Goal: Check status

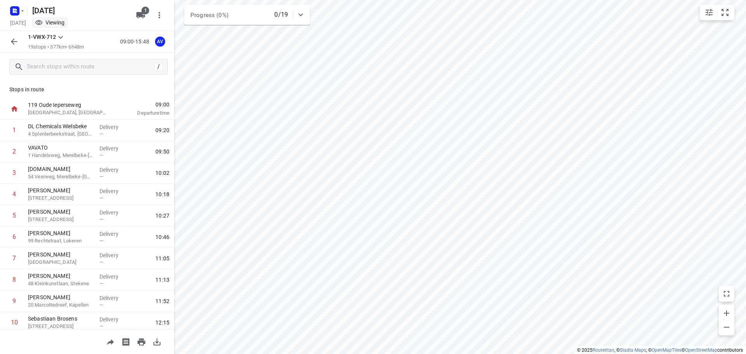
scroll to position [194, 0]
click at [20, 12] on icon "button" at bounding box center [22, 11] width 6 height 6
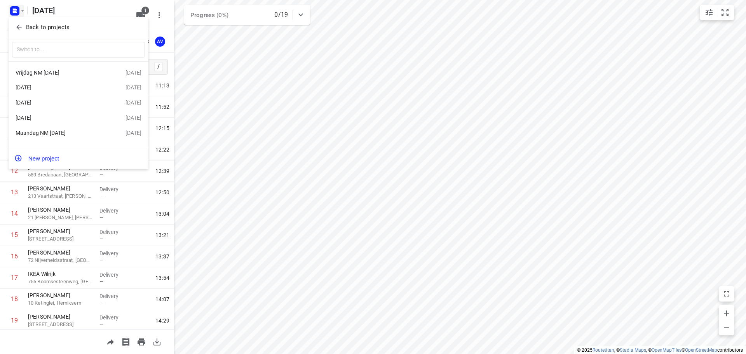
click at [16, 11] on div at bounding box center [373, 177] width 746 height 354
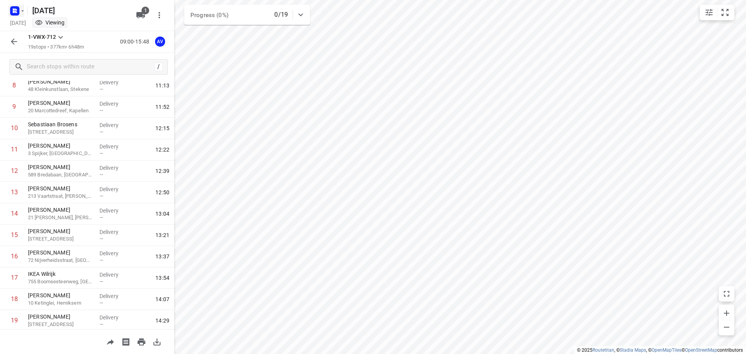
click at [20, 11] on icon "button" at bounding box center [22, 11] width 6 height 6
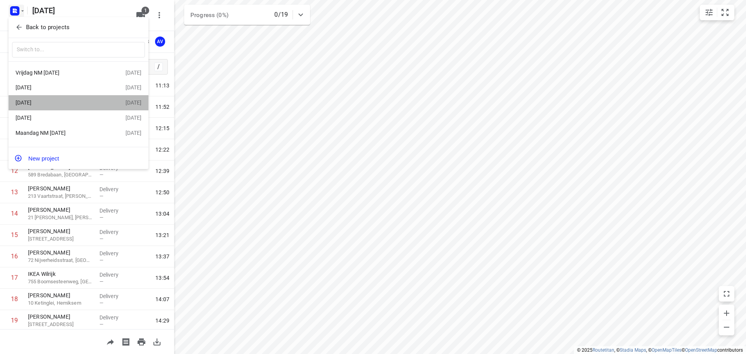
click at [67, 102] on div "[DATE]" at bounding box center [60, 102] width 89 height 6
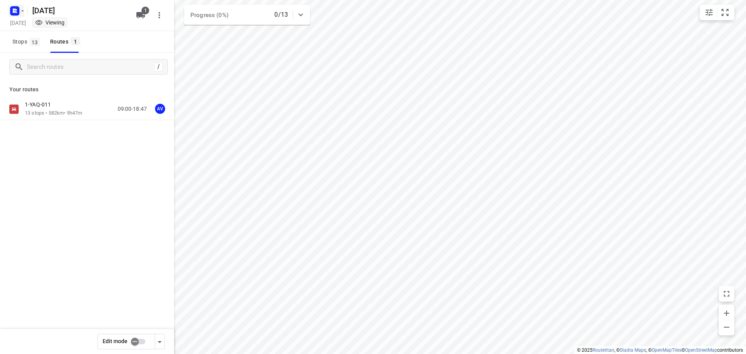
click at [21, 10] on icon "button" at bounding box center [22, 11] width 6 height 6
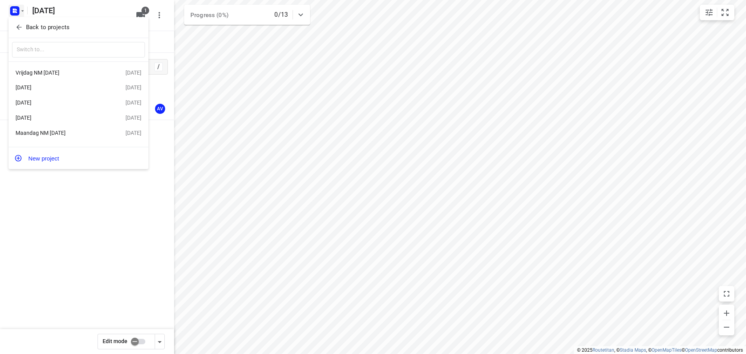
click at [78, 87] on div "[DATE]" at bounding box center [60, 87] width 89 height 6
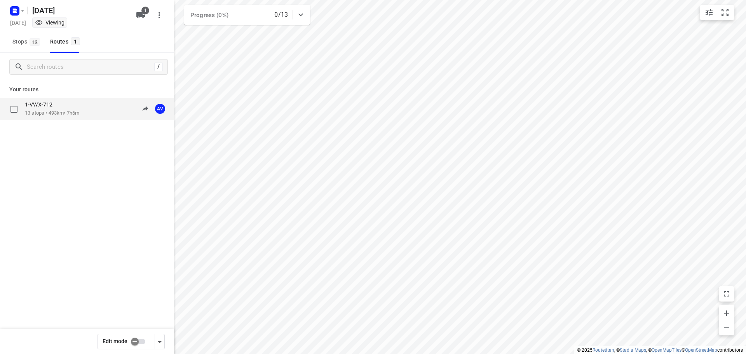
click at [99, 109] on div "1-VWX-712 13 stops • 493km • 7h6m 09:00-16:06 AV" at bounding box center [99, 109] width 149 height 16
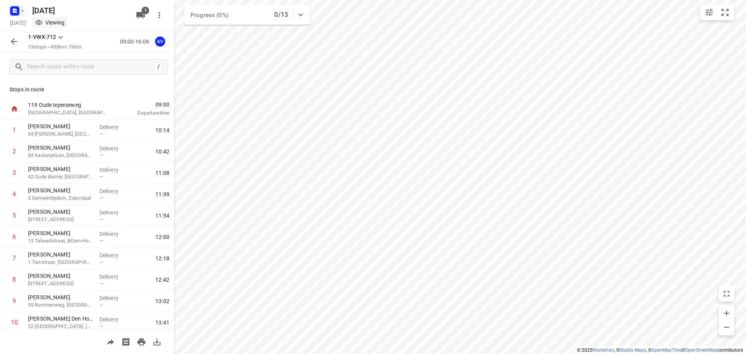
click at [18, 10] on rect "button" at bounding box center [14, 10] width 9 height 9
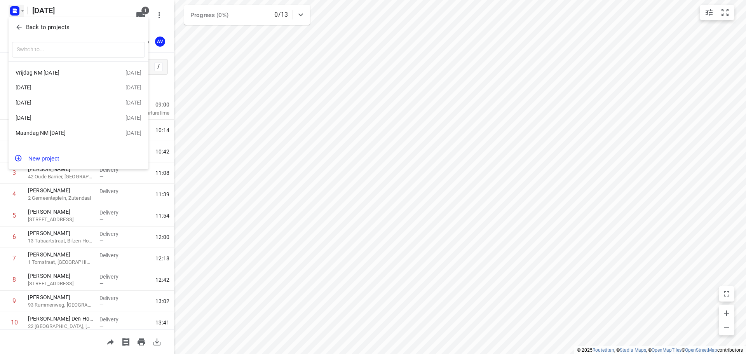
click at [66, 136] on div "Maandag NM [DATE]" at bounding box center [60, 133] width 89 height 6
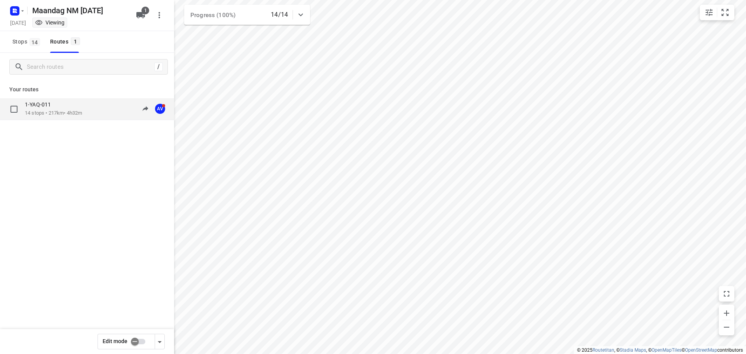
click at [82, 111] on p "14 stops • 217km • 4h32m" at bounding box center [53, 113] width 57 height 7
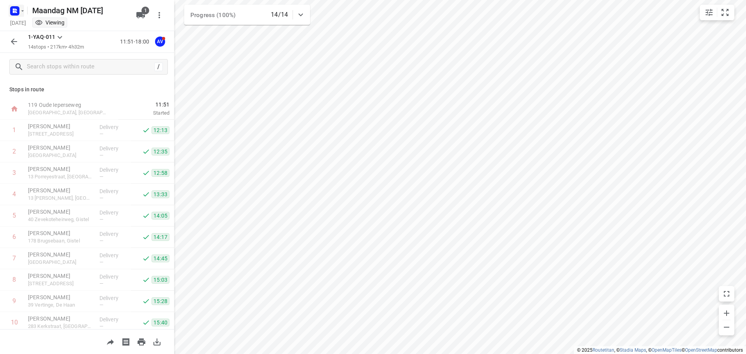
click at [18, 13] on rect "button" at bounding box center [14, 10] width 9 height 9
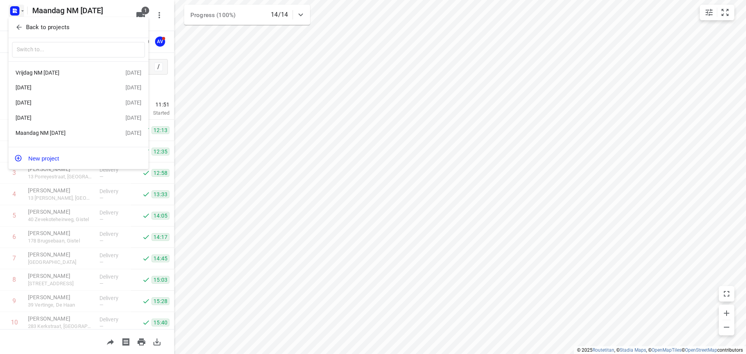
click at [66, 101] on div "[DATE]" at bounding box center [60, 102] width 89 height 6
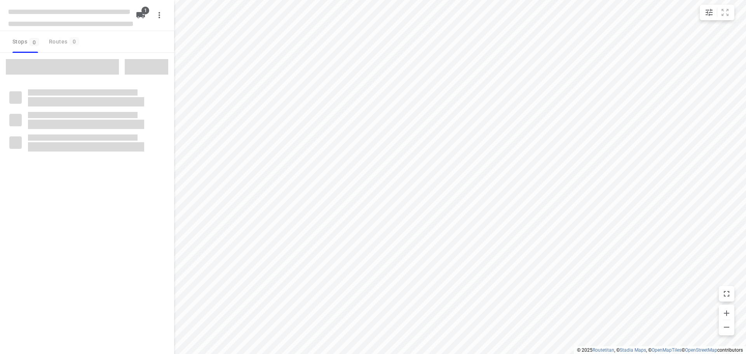
type input "distance"
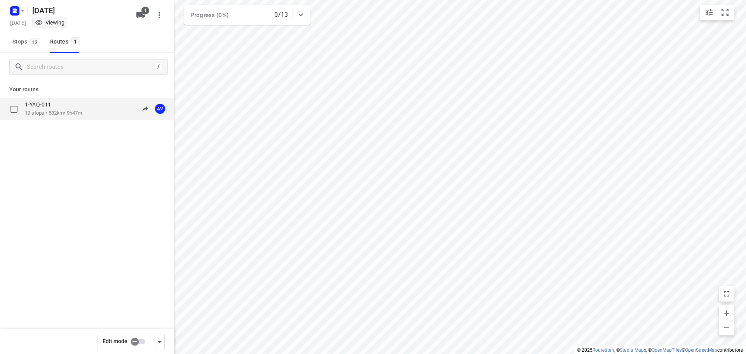
click at [101, 106] on div "1-YAQ-011 13 stops • 582km • 9h47m 09:00-18:47 AV" at bounding box center [99, 109] width 149 height 16
